Goal: Task Accomplishment & Management: Use online tool/utility

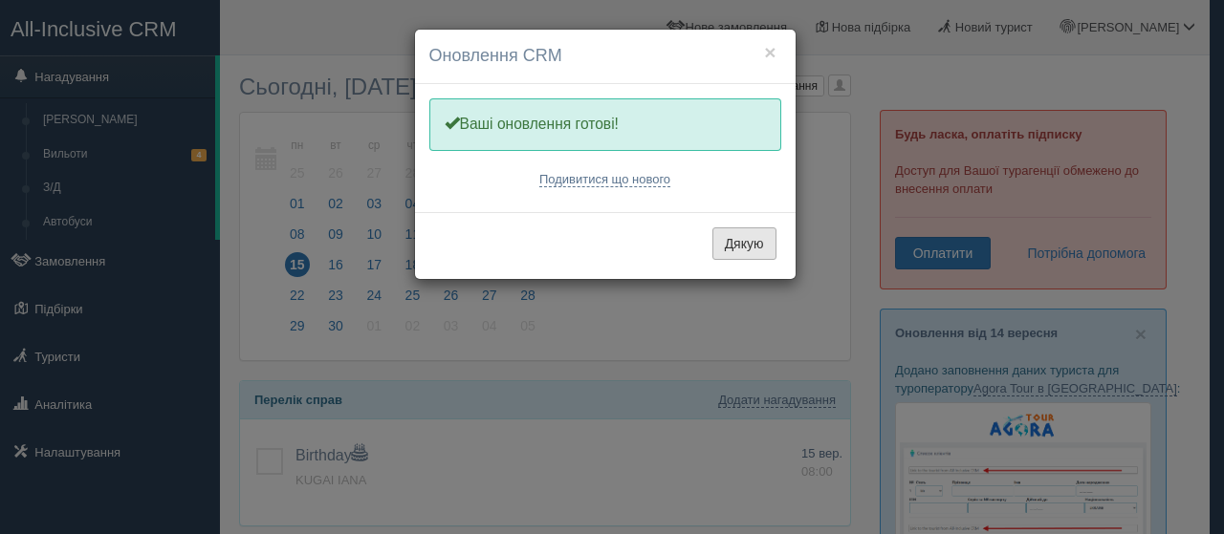
click at [720, 248] on button "Дякую" at bounding box center [744, 243] width 64 height 32
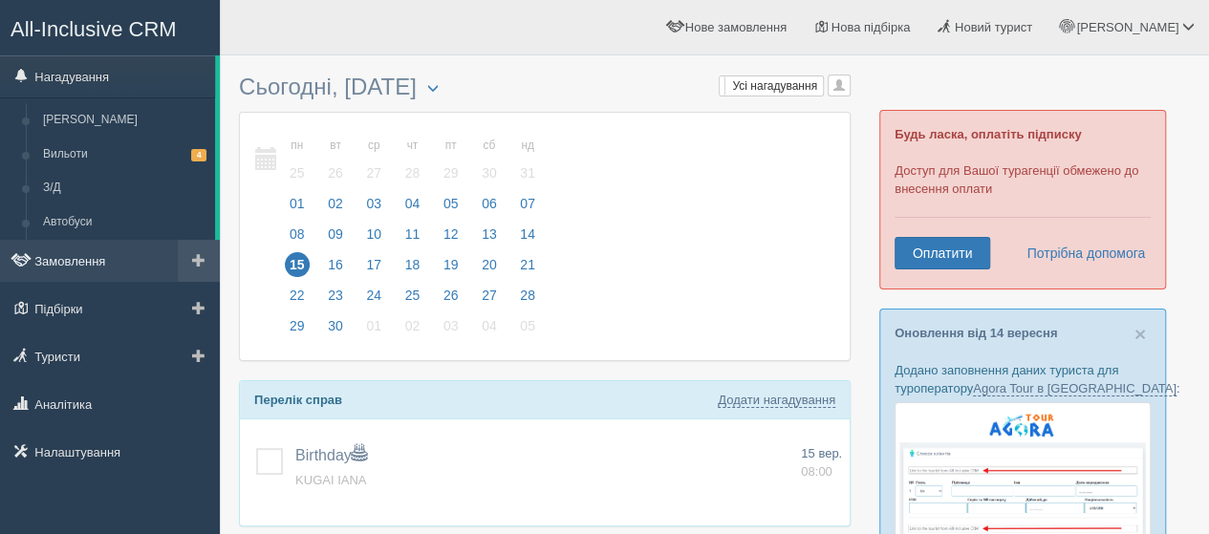
click at [111, 263] on link "Замовлення" at bounding box center [110, 261] width 220 height 42
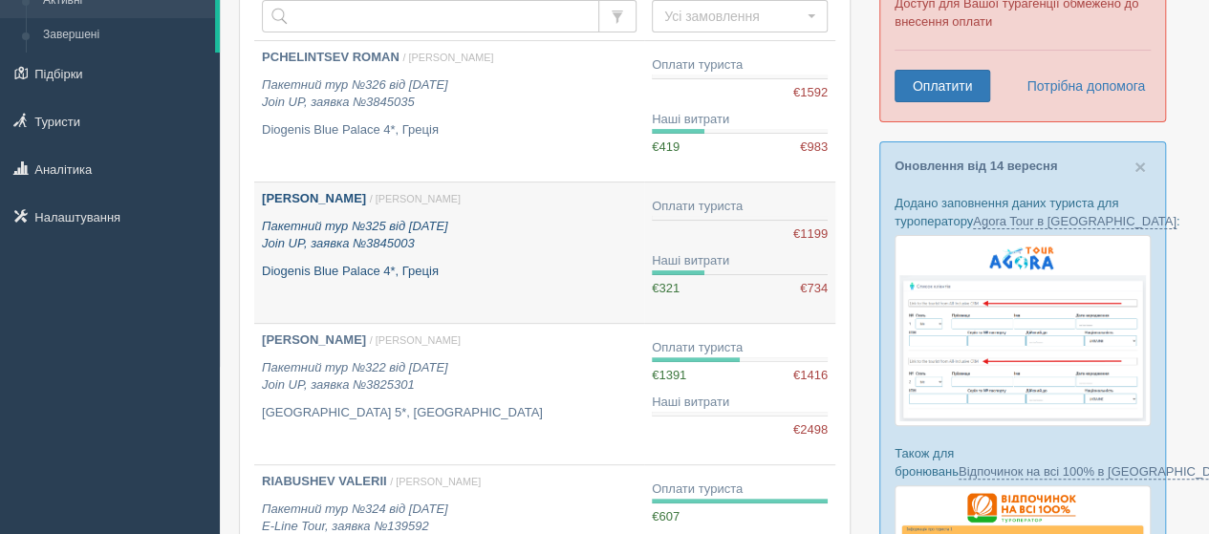
scroll to position [166, 0]
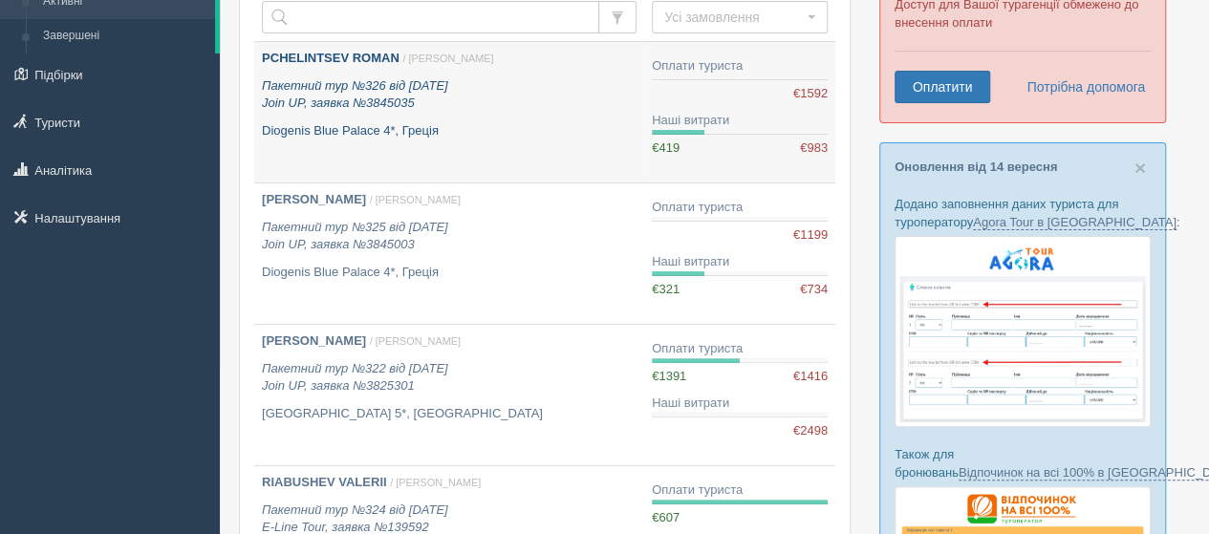
click at [357, 153] on link "PCHELINTSEV ROMAN / Тетяна М. Пакетний тур №326 від 04.09.2025 Join UP, заявка …" at bounding box center [449, 112] width 390 height 141
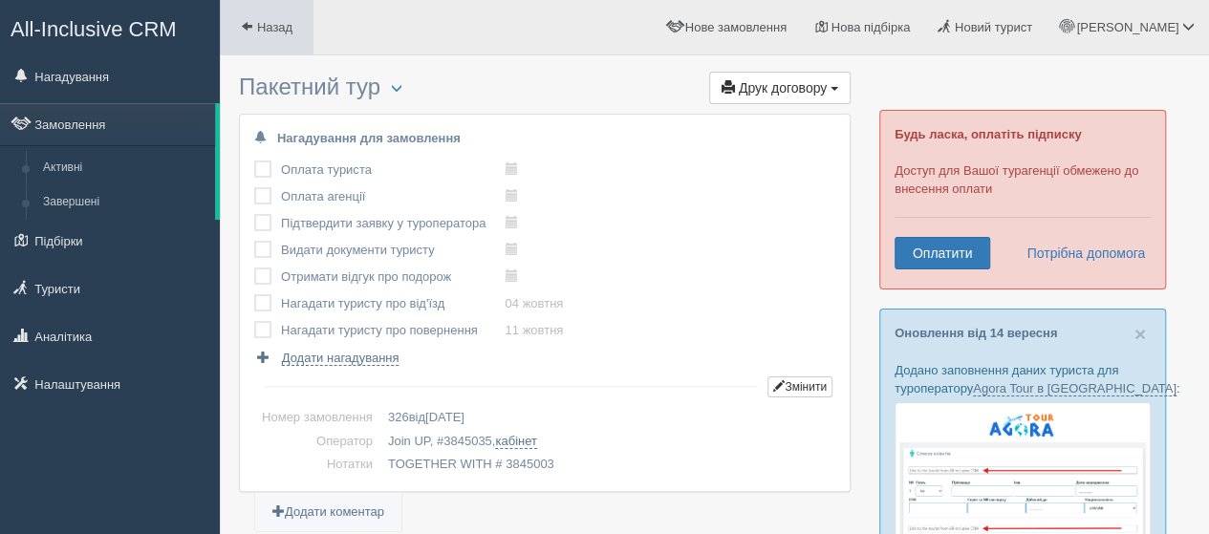
click at [249, 30] on span at bounding box center [247, 26] width 12 height 12
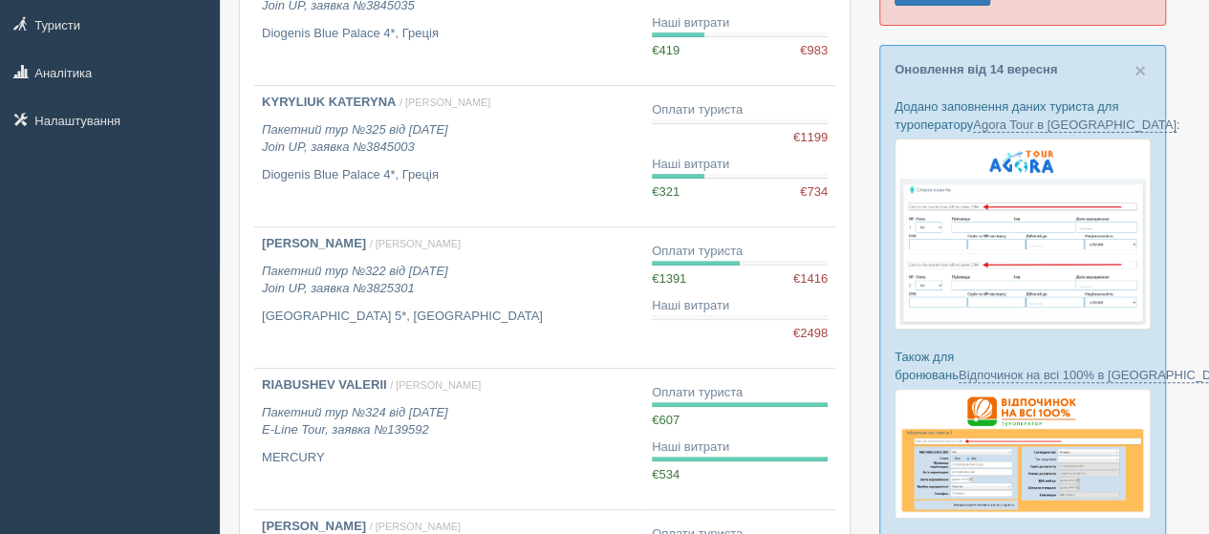
scroll to position [268, 0]
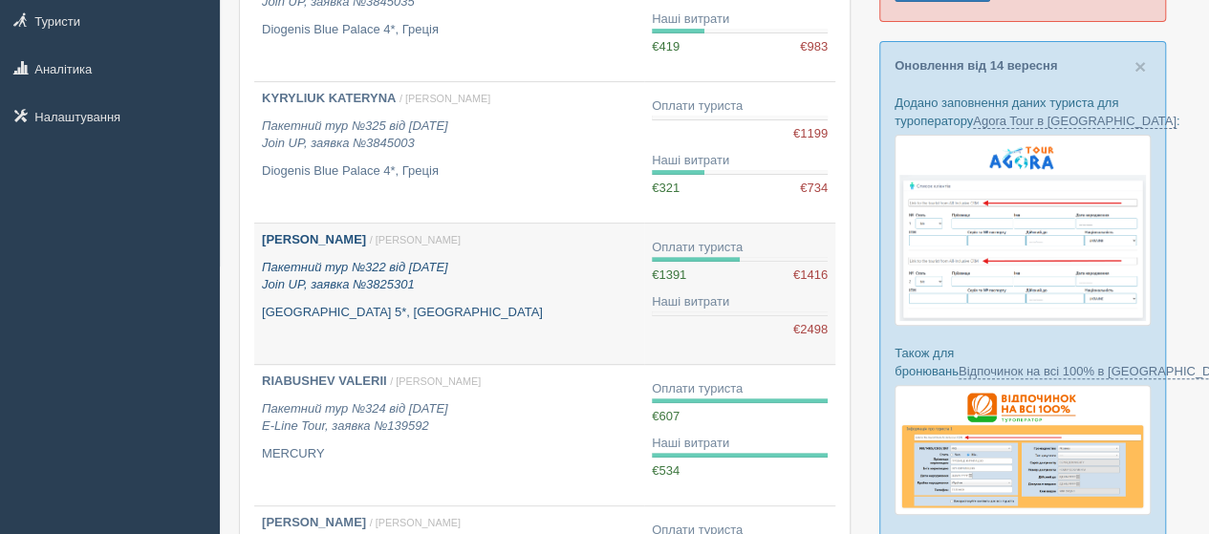
click at [352, 252] on div "PASTERNAK MYROSLAV / Тетяна М. Пакетний тур №322 від 22.08.2025 Join UP, заявка…" at bounding box center [449, 276] width 375 height 90
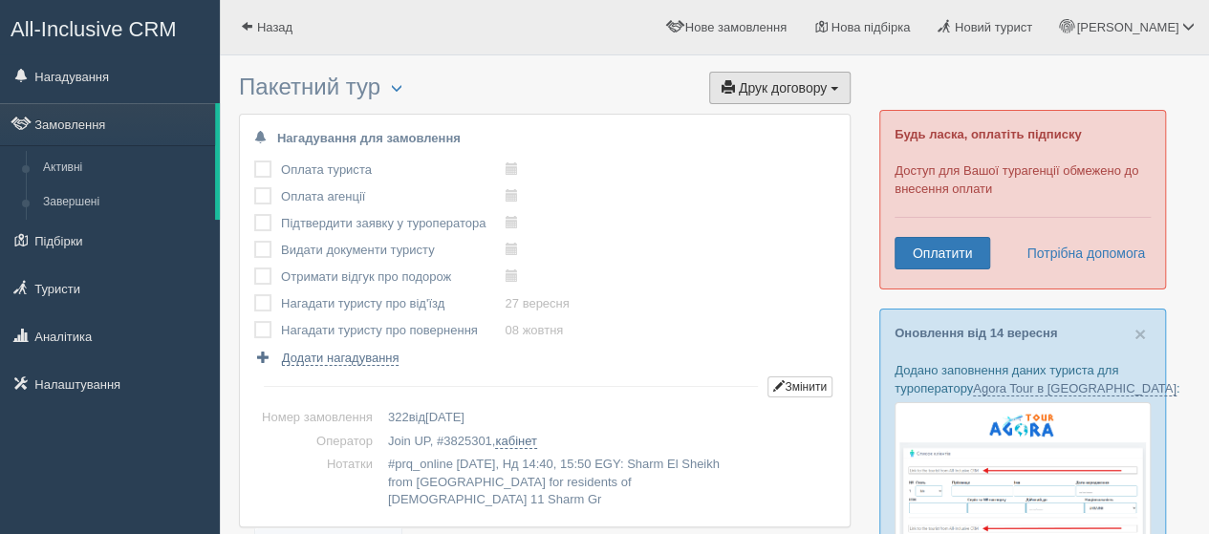
click at [725, 85] on span "button" at bounding box center [728, 86] width 13 height 13
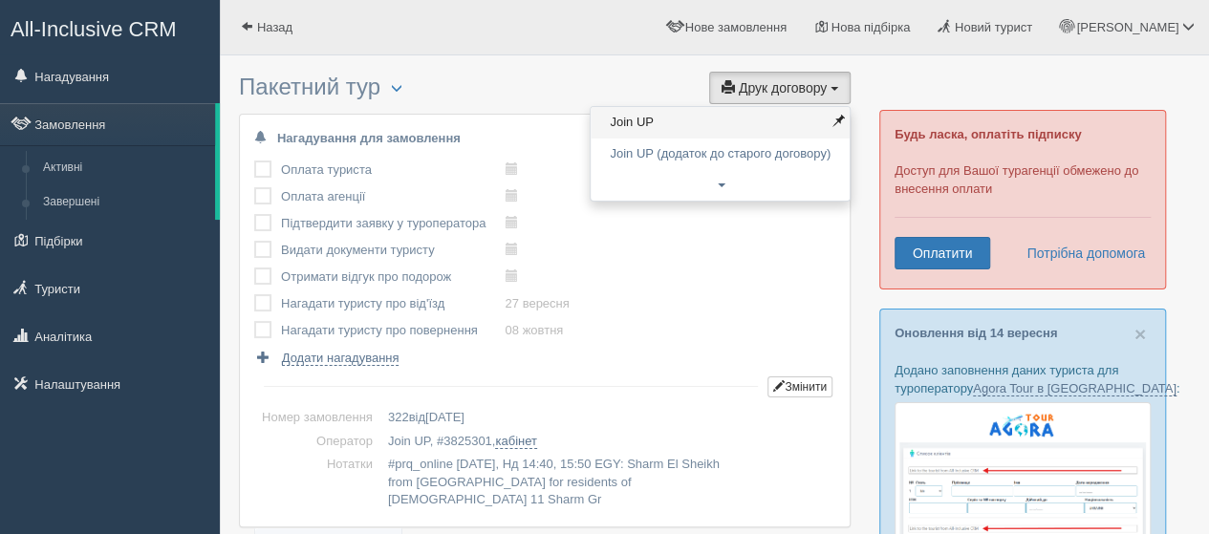
click at [628, 125] on link "Join UP" at bounding box center [720, 123] width 259 height 32
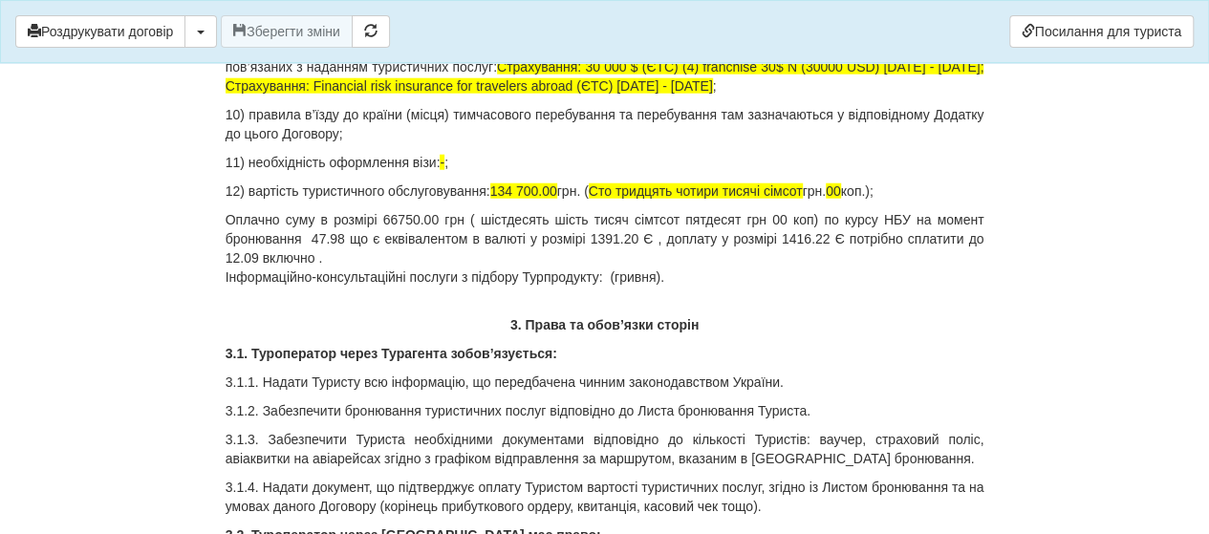
scroll to position [2413, 0]
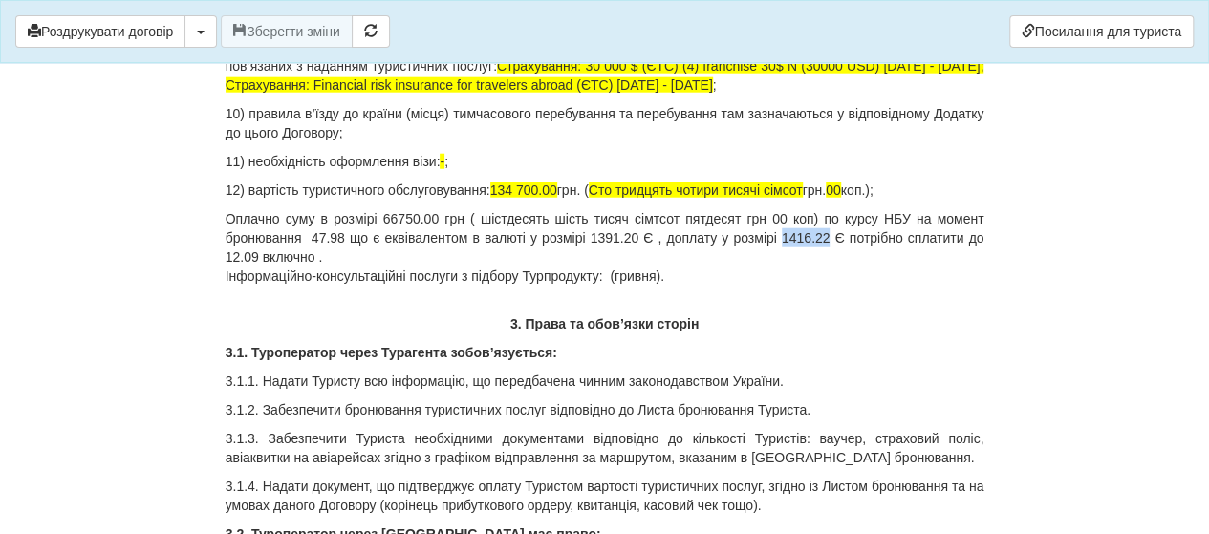
drag, startPoint x: 780, startPoint y: 238, endPoint x: 828, endPoint y: 241, distance: 47.9
click at [828, 241] on p "Оплачно суму в розмірі 66750.00 грн ( шістдесять шість тисяч сімтсот пятдесят г…" at bounding box center [605, 247] width 759 height 76
copy p "1416.22"
